Goal: Find specific page/section: Find specific page/section

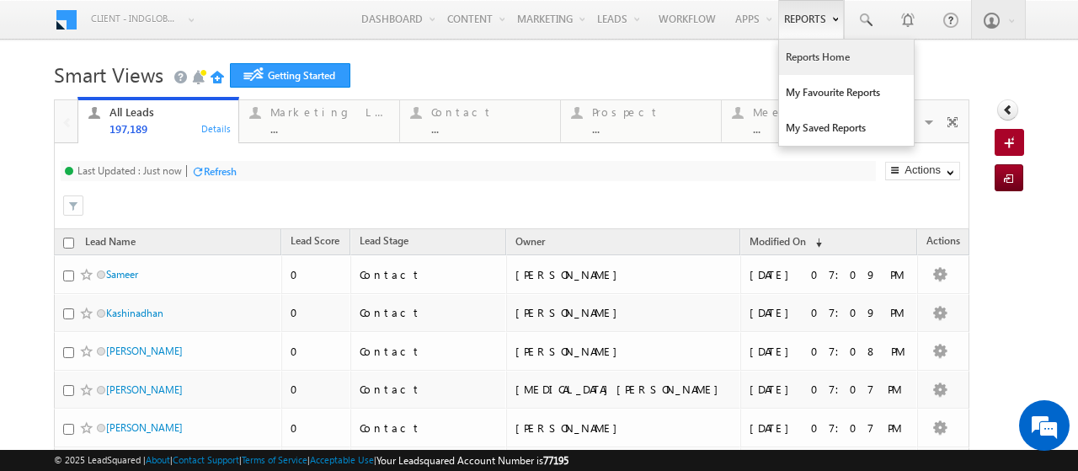
click at [797, 61] on link "Reports Home" at bounding box center [846, 57] width 135 height 35
